Goal: Information Seeking & Learning: Learn about a topic

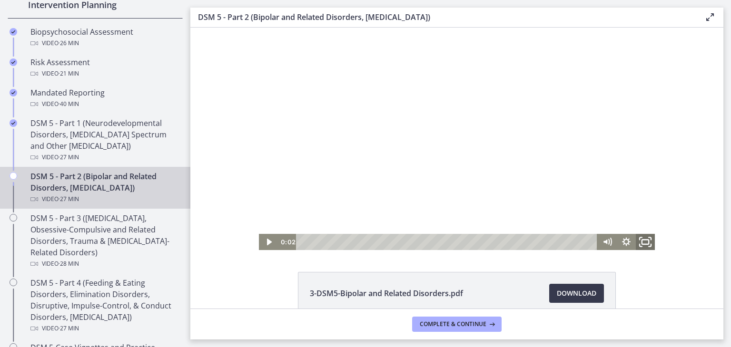
click at [642, 240] on rect "Fullscreen" at bounding box center [645, 242] width 7 height 5
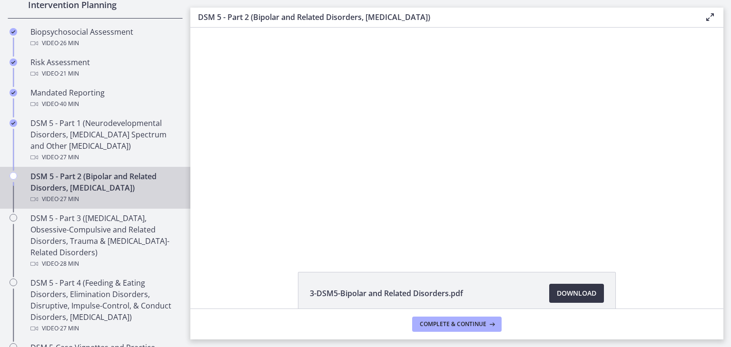
click at [569, 291] on span "Download Opens in a new window" at bounding box center [576, 293] width 39 height 11
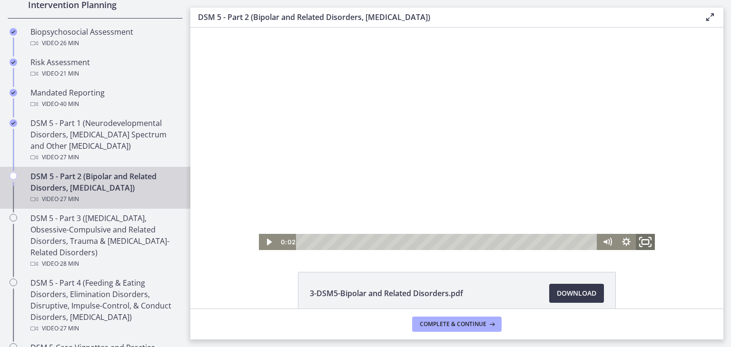
click at [638, 241] on icon "Fullscreen" at bounding box center [645, 243] width 23 height 20
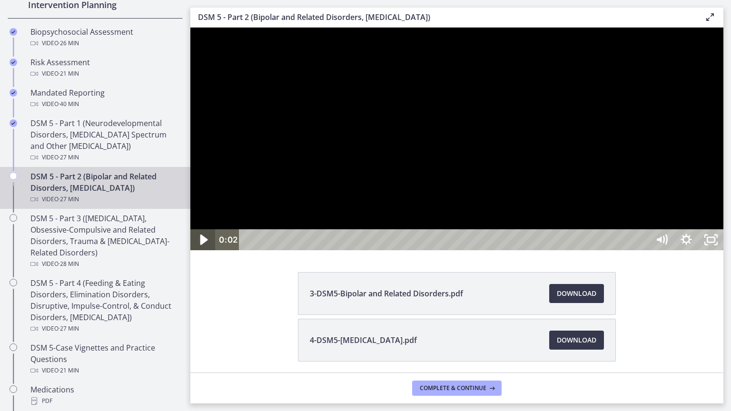
click at [200, 253] on icon "Play Video" at bounding box center [203, 239] width 29 height 25
click at [199, 250] on icon "Pause" at bounding box center [202, 239] width 25 height 21
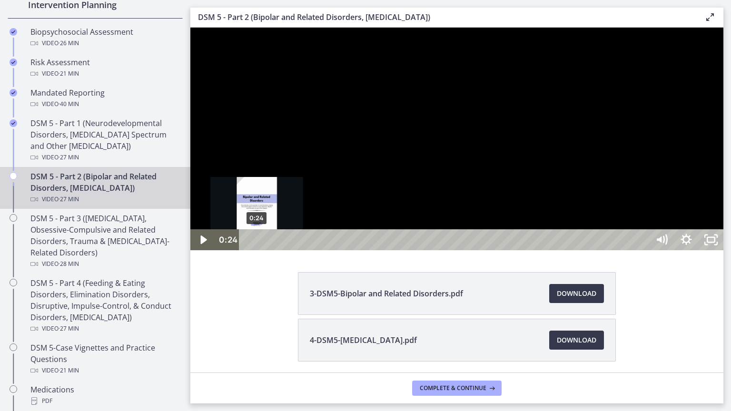
click at [257, 244] on div "Playbar" at bounding box center [256, 239] width 7 height 7
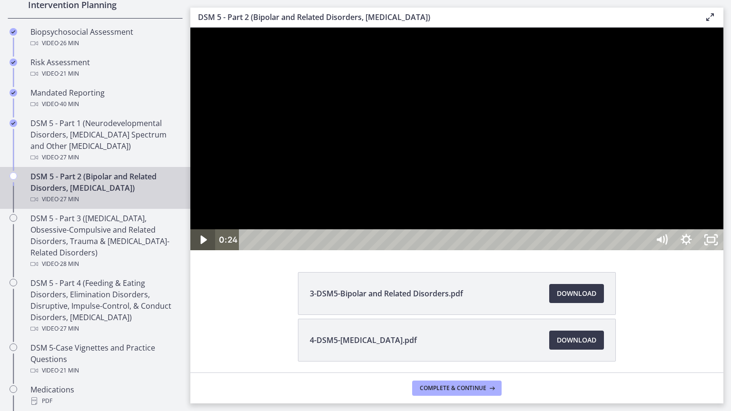
click at [204, 244] on icon "Play Video" at bounding box center [203, 240] width 6 height 9
click at [204, 250] on icon "Pause" at bounding box center [202, 239] width 25 height 21
click at [203, 253] on icon "Play Video" at bounding box center [203, 239] width 29 height 25
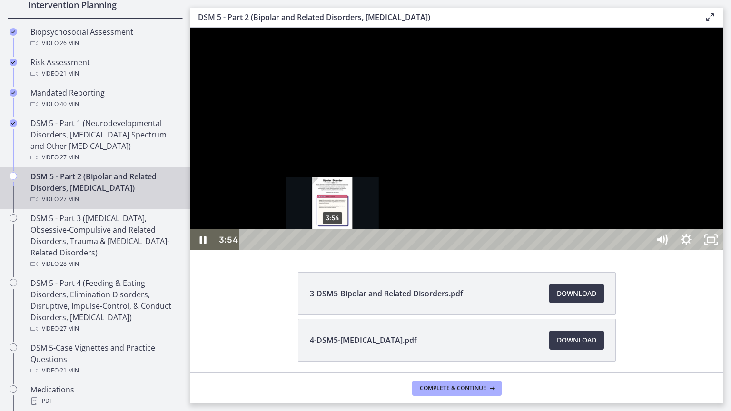
click at [333, 244] on div "Playbar" at bounding box center [332, 239] width 7 height 7
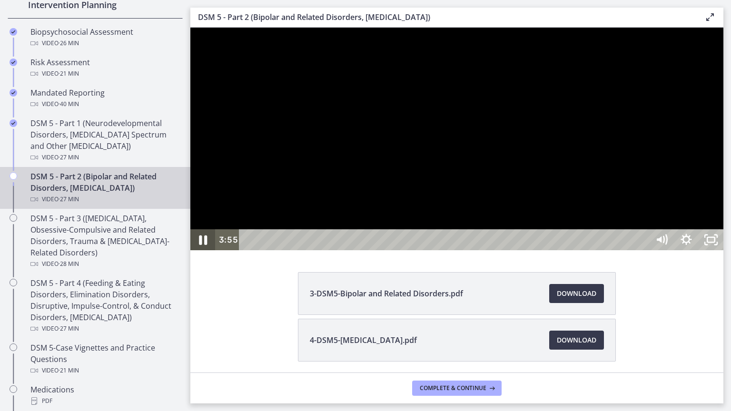
click at [204, 253] on icon "Pause" at bounding box center [202, 239] width 29 height 25
click at [204, 244] on icon "Play Video" at bounding box center [203, 240] width 6 height 9
click at [204, 250] on icon "Pause" at bounding box center [202, 239] width 25 height 21
click at [201, 244] on icon "Play Video" at bounding box center [203, 240] width 6 height 9
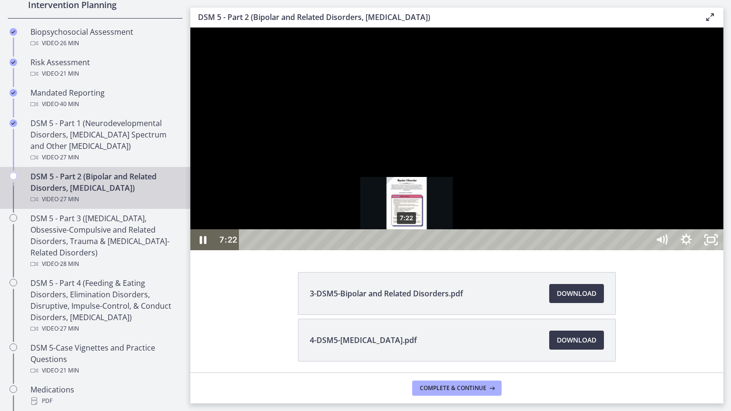
drag, startPoint x: 413, startPoint y: 427, endPoint x: 407, endPoint y: 428, distance: 5.7
click at [407, 244] on div "Playbar" at bounding box center [406, 239] width 7 height 7
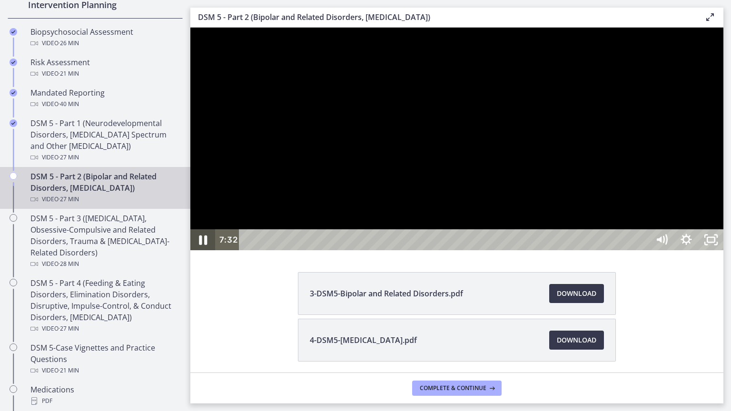
click at [199, 253] on icon "Pause" at bounding box center [202, 239] width 29 height 25
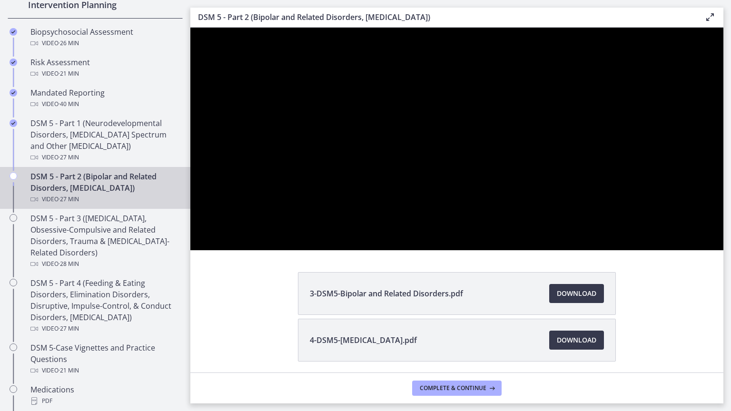
click at [190, 229] on button "Play Video" at bounding box center [202, 239] width 25 height 21
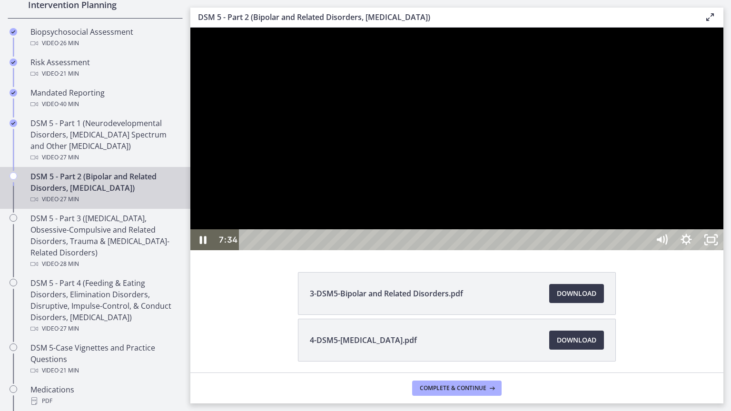
click at [190, 229] on button "Pause" at bounding box center [202, 239] width 25 height 21
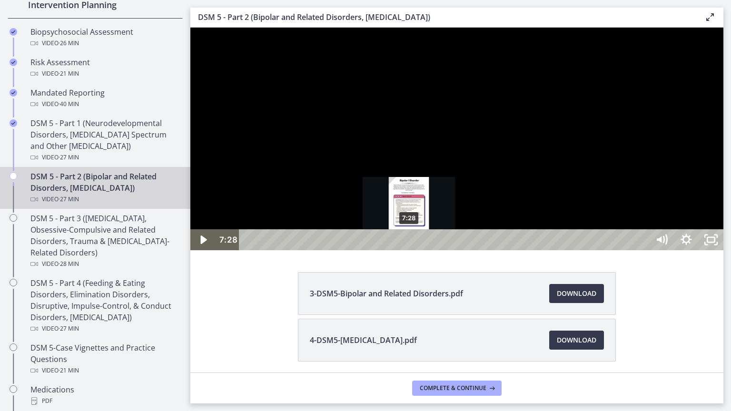
click at [410, 244] on div "Playbar" at bounding box center [409, 239] width 7 height 7
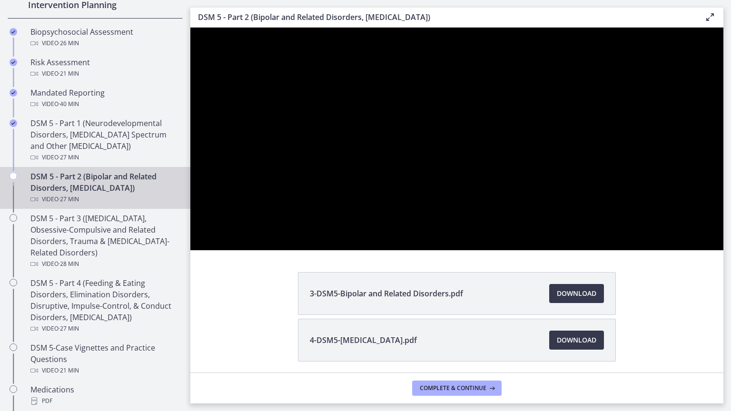
click at [343, 250] on div "Click for sound @keyframes VOLUME_SMALL_WAVE_FLASH { 0% { opacity: 0; } 33% { o…" at bounding box center [456, 139] width 533 height 223
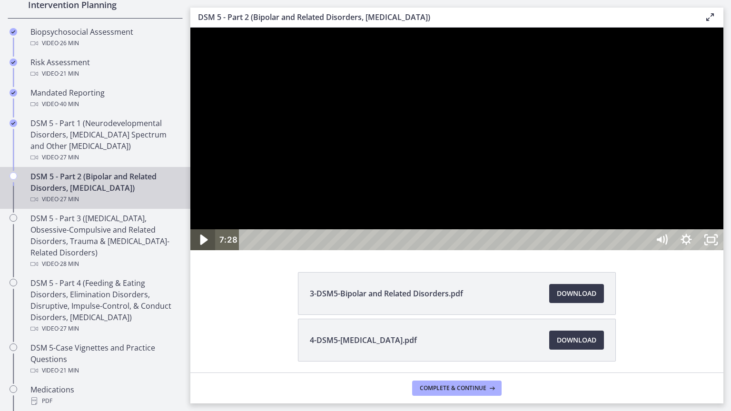
click at [201, 253] on icon "Play Video" at bounding box center [203, 239] width 29 height 25
click at [200, 244] on icon "Pause" at bounding box center [203, 240] width 7 height 8
click at [198, 253] on icon "Play Video" at bounding box center [203, 239] width 29 height 25
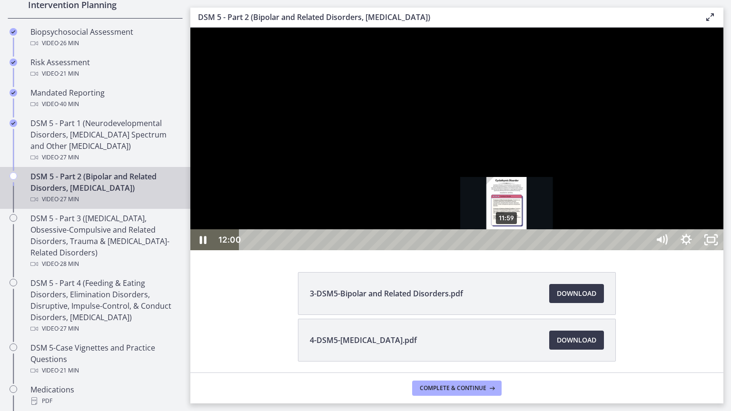
drag, startPoint x: 514, startPoint y: 426, endPoint x: 507, endPoint y: 429, distance: 7.2
click at [507, 244] on div "Playbar" at bounding box center [506, 239] width 7 height 7
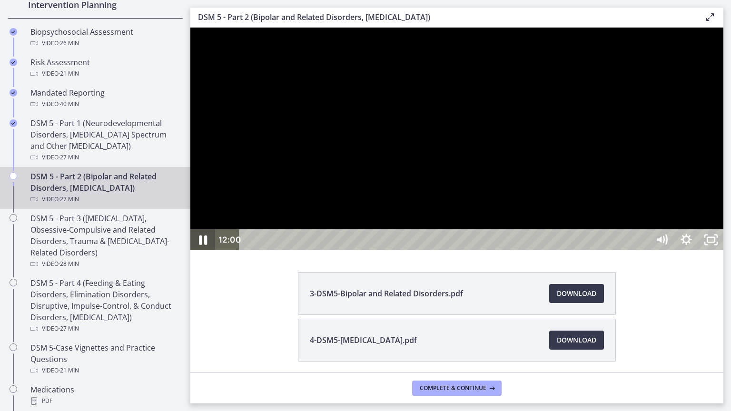
drag, startPoint x: 200, startPoint y: 429, endPoint x: 200, endPoint y: 433, distance: 4.8
click at [200, 253] on icon "Pause" at bounding box center [202, 239] width 29 height 25
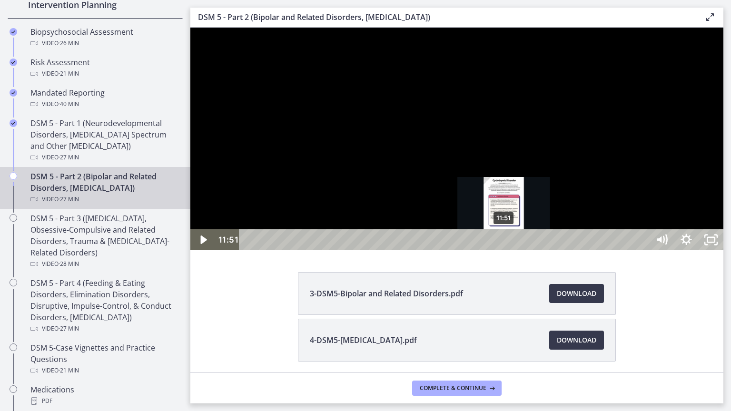
drag, startPoint x: 510, startPoint y: 428, endPoint x: 504, endPoint y: 429, distance: 5.8
click at [504, 244] on div "Playbar" at bounding box center [503, 239] width 7 height 7
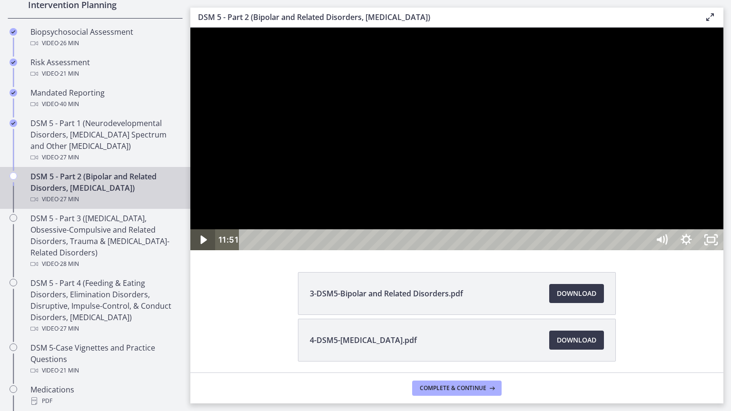
click at [198, 250] on icon "Play Video" at bounding box center [203, 239] width 25 height 21
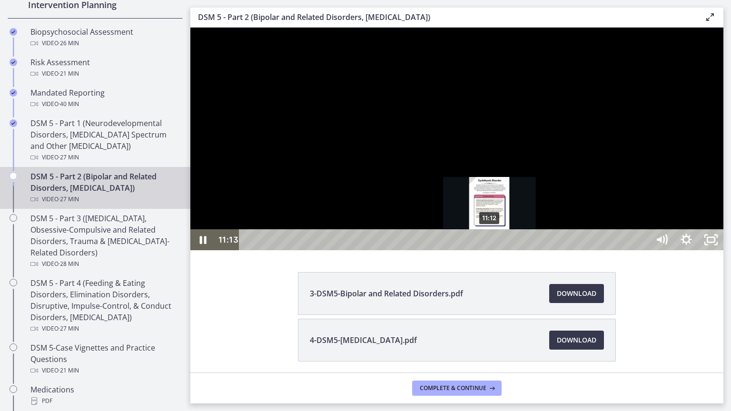
drag, startPoint x: 502, startPoint y: 427, endPoint x: 490, endPoint y: 430, distance: 12.2
click at [490, 244] on div "Playbar" at bounding box center [489, 239] width 7 height 7
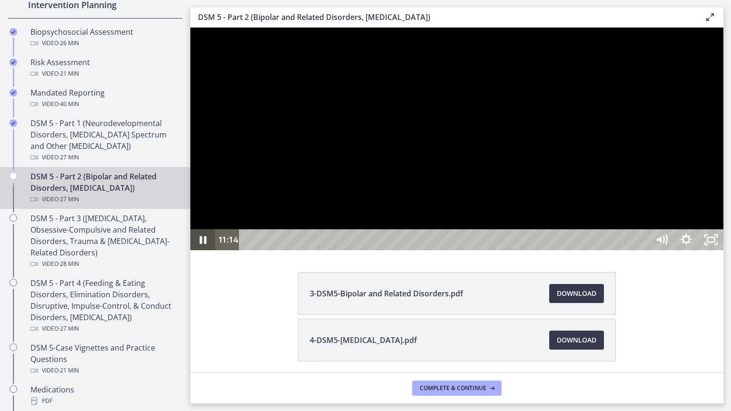
click at [204, 250] on icon "Pause" at bounding box center [202, 239] width 25 height 21
click at [202, 244] on icon "Play Video" at bounding box center [203, 240] width 6 height 9
click at [201, 244] on icon "Pause" at bounding box center [203, 240] width 7 height 8
click at [197, 250] on icon "Play Video" at bounding box center [203, 239] width 25 height 21
click at [198, 250] on icon "Pause" at bounding box center [202, 239] width 25 height 21
